Goal: Information Seeking & Learning: Learn about a topic

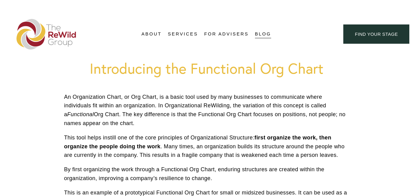
click at [231, 66] on h1 "Introducing the Functional Org Chart" at bounding box center [206, 68] width 285 height 17
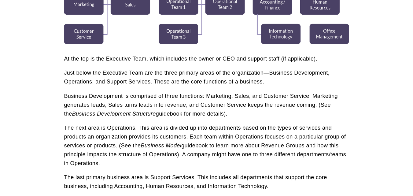
scroll to position [318, 0]
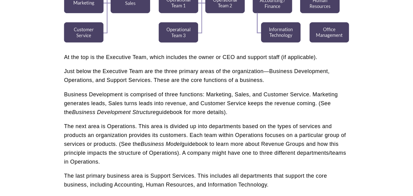
click at [192, 79] on p "Just below the Executive Team are the three primary areas of the organization—B…" at bounding box center [206, 76] width 285 height 18
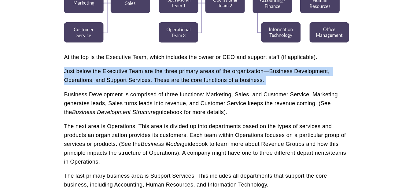
click at [192, 79] on p "Just below the Executive Team are the three primary areas of the organization—B…" at bounding box center [206, 76] width 285 height 18
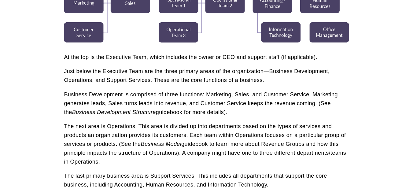
click at [192, 79] on p "Just below the Executive Team are the three primary areas of the organization—B…" at bounding box center [206, 76] width 285 height 18
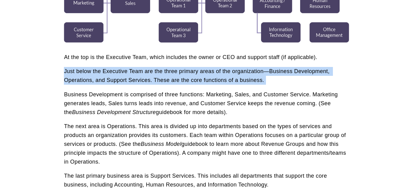
click at [192, 79] on p "Just below the Executive Team are the three primary areas of the organization—B…" at bounding box center [206, 76] width 285 height 18
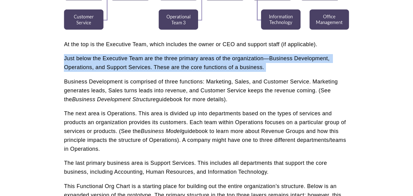
scroll to position [342, 0]
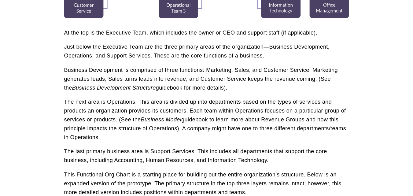
click at [159, 68] on p "Business Development is comprised of three functions: Marketing, Sales, and Cus…" at bounding box center [206, 79] width 285 height 26
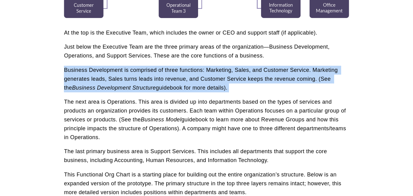
click at [159, 68] on p "Business Development is comprised of three functions: Marketing, Sales, and Cus…" at bounding box center [206, 79] width 285 height 26
click at [159, 79] on p "Business Development is comprised of three functions: Marketing, Sales, and Cus…" at bounding box center [206, 79] width 285 height 26
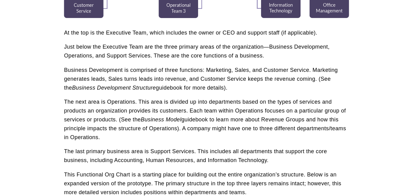
click at [159, 79] on p "Business Development is comprised of three functions: Marketing, Sales, and Cus…" at bounding box center [206, 79] width 285 height 26
click at [180, 79] on p "Business Development is comprised of three functions: Marketing, Sales, and Cus…" at bounding box center [206, 79] width 285 height 26
click at [253, 79] on p "Business Development is comprised of three functions: Marketing, Sales, and Cus…" at bounding box center [206, 79] width 285 height 26
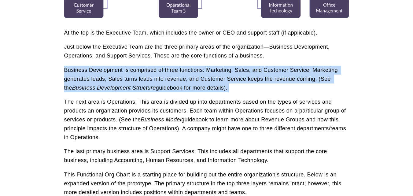
click at [253, 79] on p "Business Development is comprised of three functions: Marketing, Sales, and Cus…" at bounding box center [206, 79] width 285 height 26
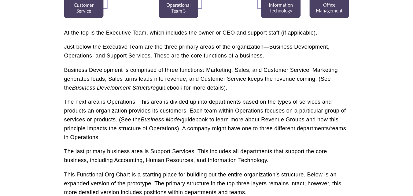
click at [253, 79] on p "Business Development is comprised of three functions: Marketing, Sales, and Cus…" at bounding box center [206, 79] width 285 height 26
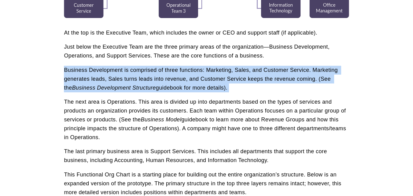
click at [253, 79] on p "Business Development is comprised of three functions: Marketing, Sales, and Cus…" at bounding box center [206, 79] width 285 height 26
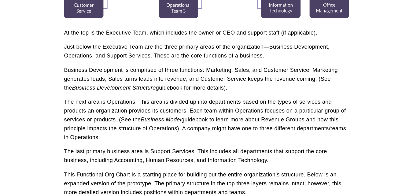
click at [120, 96] on div "At the top is the Executive Team, which includes the owner or CEO and support s…" at bounding box center [206, 112] width 285 height 168
click at [141, 87] on em "Business Development Structure" at bounding box center [114, 88] width 84 height 6
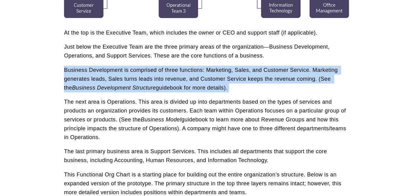
click at [141, 87] on em "Business Development Structure" at bounding box center [114, 88] width 84 height 6
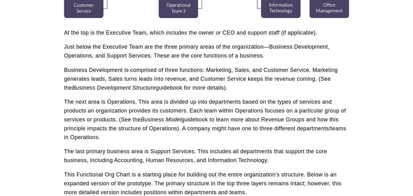
click at [141, 87] on em "Business Development Structure" at bounding box center [114, 88] width 84 height 6
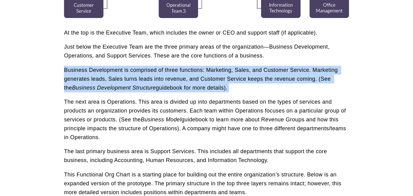
click at [141, 87] on em "Business Development Structure" at bounding box center [114, 88] width 84 height 6
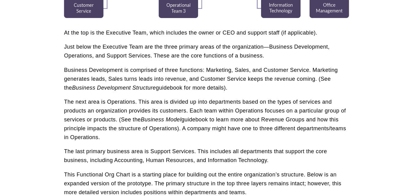
click at [84, 105] on p "The next area is Operations. This area is divided up into departments based on …" at bounding box center [206, 119] width 285 height 44
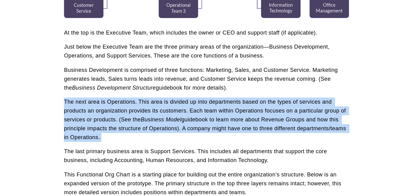
click at [84, 105] on p "The next area is Operations. This area is divided up into departments based on …" at bounding box center [206, 119] width 285 height 44
click at [159, 104] on p "The next area is Operations. This area is divided up into departments based on …" at bounding box center [206, 119] width 285 height 44
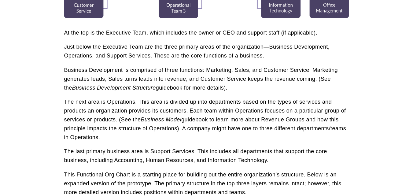
click at [159, 104] on p "The next area is Operations. This area is divided up into departments based on …" at bounding box center [206, 119] width 285 height 44
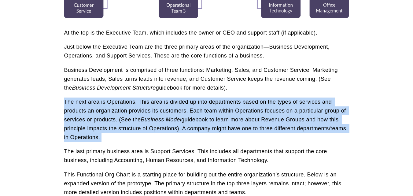
click at [159, 104] on p "The next area is Operations. This area is divided up into departments based on …" at bounding box center [206, 119] width 285 height 44
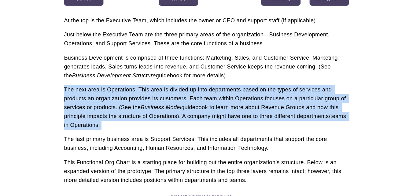
scroll to position [367, 0]
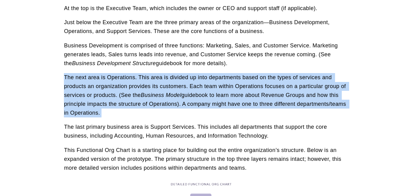
click at [298, 80] on p "The next area is Operations. This area is divided up into departments based on …" at bounding box center [206, 95] width 285 height 44
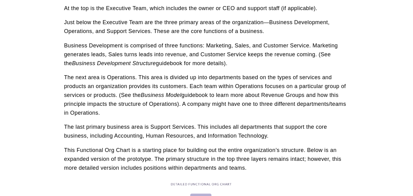
click at [298, 80] on p "The next area is Operations. This area is divided up into departments based on …" at bounding box center [206, 95] width 285 height 44
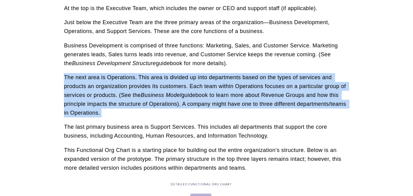
click at [298, 80] on p "The next area is Operations. This area is divided up into departments based on …" at bounding box center [206, 95] width 285 height 44
click at [95, 87] on p "The next area is Operations. This area is divided up into departments based on …" at bounding box center [206, 95] width 285 height 44
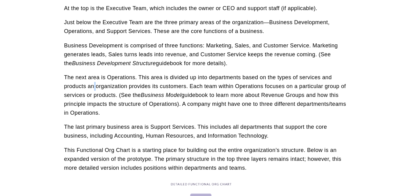
click at [95, 87] on p "The next area is Operations. This area is divided up into departments based on …" at bounding box center [206, 95] width 285 height 44
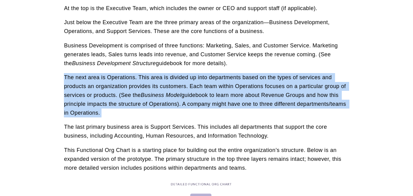
click at [95, 87] on p "The next area is Operations. This area is divided up into departments based on …" at bounding box center [206, 95] width 285 height 44
click at [141, 87] on p "The next area is Operations. This area is divided up into departments based on …" at bounding box center [206, 95] width 285 height 44
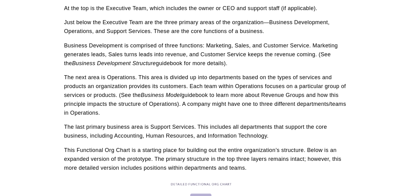
click at [141, 87] on p "The next area is Operations. This area is divided up into departments based on …" at bounding box center [206, 95] width 285 height 44
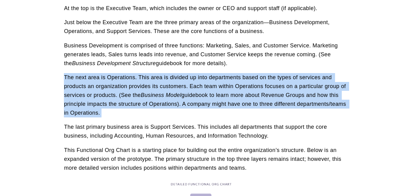
click at [141, 87] on p "The next area is Operations. This area is divided up into departments based on …" at bounding box center [206, 95] width 285 height 44
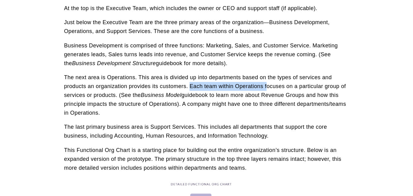
drag, startPoint x: 190, startPoint y: 86, endPoint x: 266, endPoint y: 85, distance: 75.8
click at [266, 85] on p "The next area is Operations. This area is divided up into departments based on …" at bounding box center [206, 95] width 285 height 44
click at [285, 86] on p "The next area is Operations. This area is divided up into departments based on …" at bounding box center [206, 95] width 285 height 44
click at [311, 83] on p "The next area is Operations. This area is divided up into departments based on …" at bounding box center [206, 95] width 285 height 44
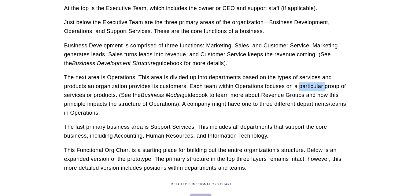
click at [311, 83] on p "The next area is Operations. This area is divided up into departments based on …" at bounding box center [206, 95] width 285 height 44
click at [105, 96] on p "The next area is Operations. This area is divided up into departments based on …" at bounding box center [206, 95] width 285 height 44
click at [130, 95] on p "The next area is Operations. This area is divided up into departments based on …" at bounding box center [206, 95] width 285 height 44
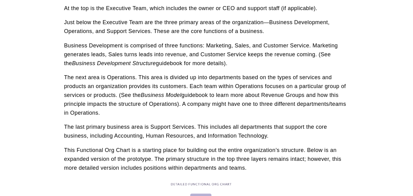
click at [201, 93] on p "The next area is Operations. This area is divided up into departments based on …" at bounding box center [206, 95] width 285 height 44
click at [226, 98] on p "The next area is Operations. This area is divided up into departments based on …" at bounding box center [206, 95] width 285 height 44
click at [279, 93] on p "The next area is Operations. This area is divided up into departments based on …" at bounding box center [206, 95] width 285 height 44
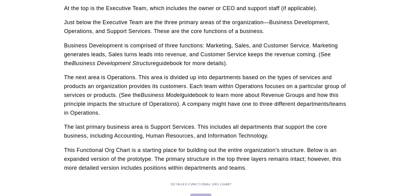
click at [279, 93] on p "The next area is Operations. This area is divided up into departments based on …" at bounding box center [206, 95] width 285 height 44
click at [294, 94] on p "The next area is Operations. This area is divided up into departments based on …" at bounding box center [206, 95] width 285 height 44
click at [131, 104] on p "The next area is Operations. This area is divided up into departments based on …" at bounding box center [206, 95] width 285 height 44
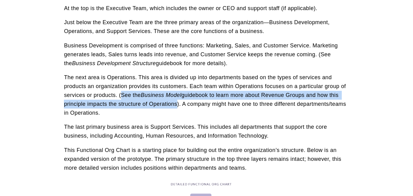
drag, startPoint x: 177, startPoint y: 103, endPoint x: 122, endPoint y: 97, distance: 54.7
click at [122, 97] on p "The next area is Operations. This area is divided up into departments based on …" at bounding box center [206, 95] width 285 height 44
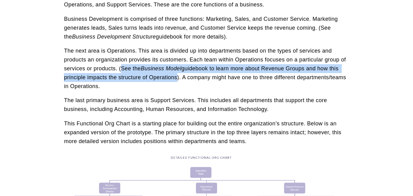
scroll to position [403, 0]
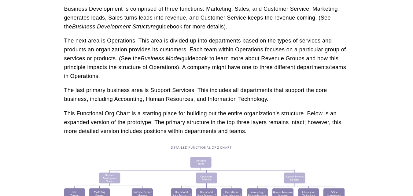
click at [93, 91] on p "The last primary business area is Support Services. This includes all departmen…" at bounding box center [206, 95] width 285 height 18
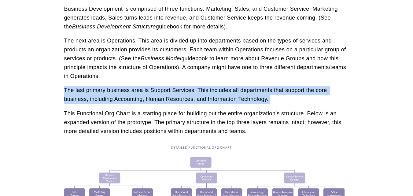
click at [93, 91] on p "The last primary business area is Support Services. This includes all departmen…" at bounding box center [206, 95] width 285 height 18
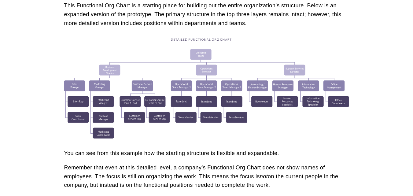
scroll to position [513, 0]
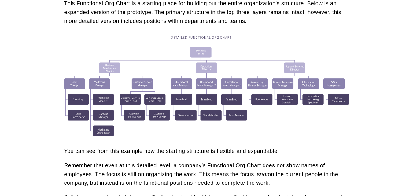
click at [316, 3] on p "This Functional Org Chart is a starting place for building out the entire organ…" at bounding box center [206, 12] width 285 height 26
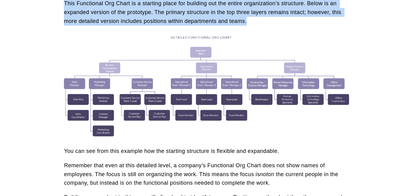
click at [316, 3] on p "This Functional Org Chart is a starting place for building out the entire organ…" at bounding box center [206, 12] width 285 height 26
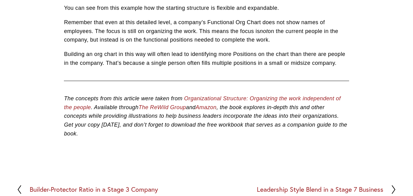
scroll to position [648, 0]
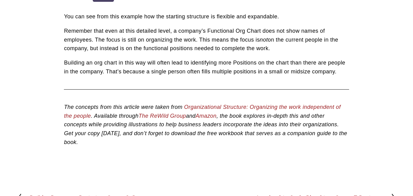
click at [266, 107] on em "Organizational Structure: Organizing the work independent of the people" at bounding box center [202, 111] width 276 height 15
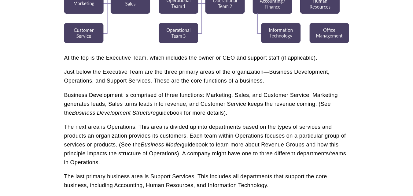
scroll to position [318, 0]
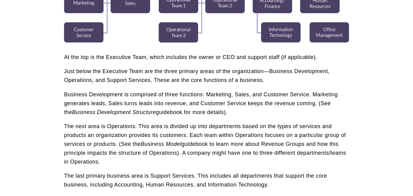
click at [145, 114] on em "Business Development Structure" at bounding box center [114, 112] width 84 height 6
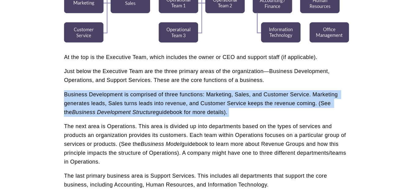
click at [145, 114] on em "Business Development Structure" at bounding box center [114, 112] width 84 height 6
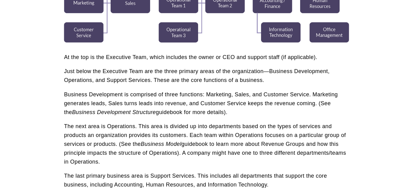
click at [174, 114] on p "Business Development is comprised of three functions: Marketing, Sales, and Cus…" at bounding box center [206, 103] width 285 height 26
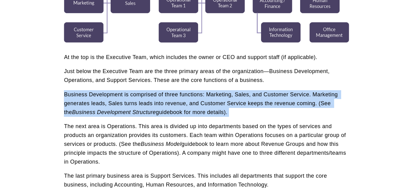
click at [174, 114] on p "Business Development is comprised of three functions: Marketing, Sales, and Cus…" at bounding box center [206, 103] width 285 height 26
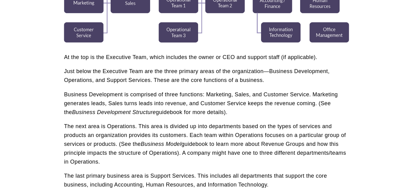
click at [174, 114] on p "Business Development is comprised of three functions: Marketing, Sales, and Cus…" at bounding box center [206, 103] width 285 height 26
drag, startPoint x: 133, startPoint y: 113, endPoint x: 217, endPoint y: 112, distance: 83.1
click at [217, 112] on p "Business Development is comprised of three functions: Marketing, Sales, and Cus…" at bounding box center [206, 103] width 285 height 26
drag, startPoint x: 105, startPoint y: 104, endPoint x: 65, endPoint y: 104, distance: 40.3
click at [65, 104] on p "Business Development is comprised of three functions: Marketing, Sales, and Cus…" at bounding box center [206, 103] width 285 height 26
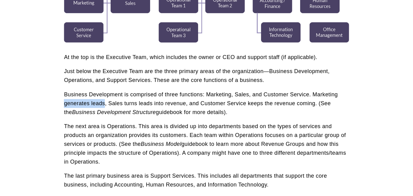
copy p "generates leads"
click at [199, 175] on p "The last primary business area is Support Services. This includes all departmen…" at bounding box center [206, 180] width 285 height 18
